Goal: Find specific page/section: Find specific page/section

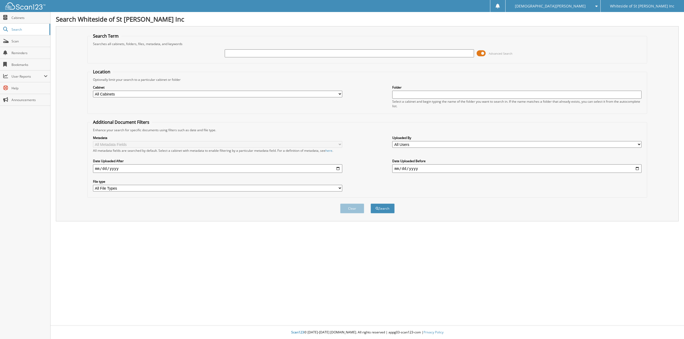
click at [249, 54] on input "text" at bounding box center [349, 53] width 249 height 8
type input "courtney vargo"
click at [370, 204] on button "Search" at bounding box center [382, 209] width 24 height 10
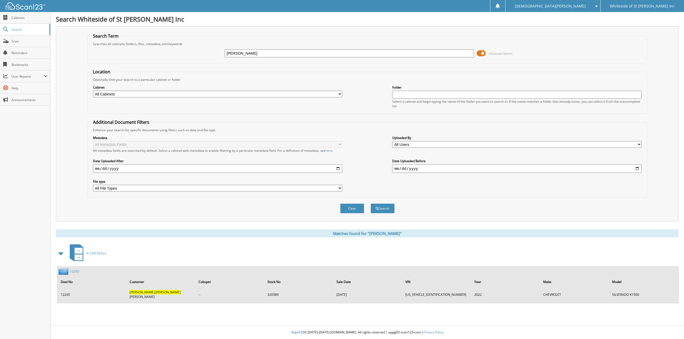
drag, startPoint x: 242, startPoint y: 53, endPoint x: 211, endPoint y: 54, distance: 30.7
click at [211, 54] on div "courtney vargo Advanced Search" at bounding box center [367, 53] width 554 height 14
type input "[PERSON_NAME]"
click at [370, 204] on button "Search" at bounding box center [382, 209] width 24 height 10
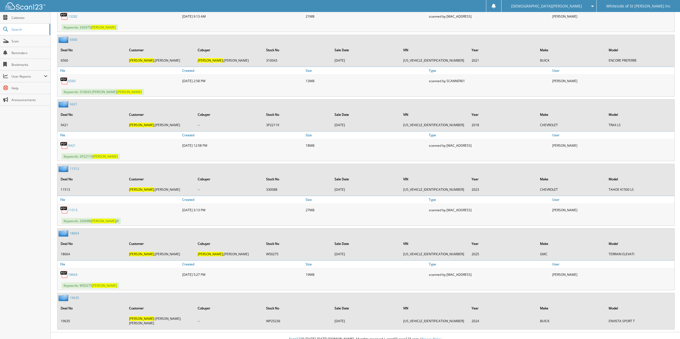
scroll to position [755, 0]
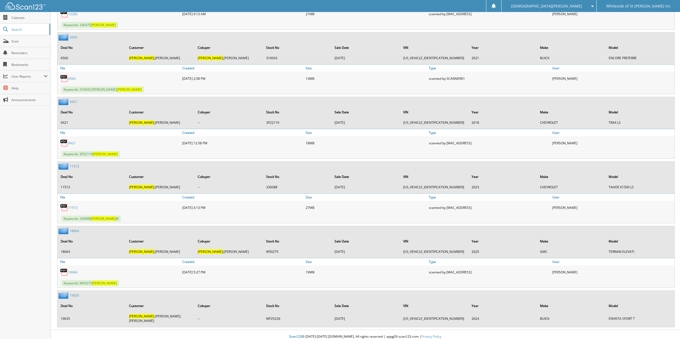
click at [74, 208] on link "11513" at bounding box center [72, 208] width 9 height 5
